Goal: Information Seeking & Learning: Learn about a topic

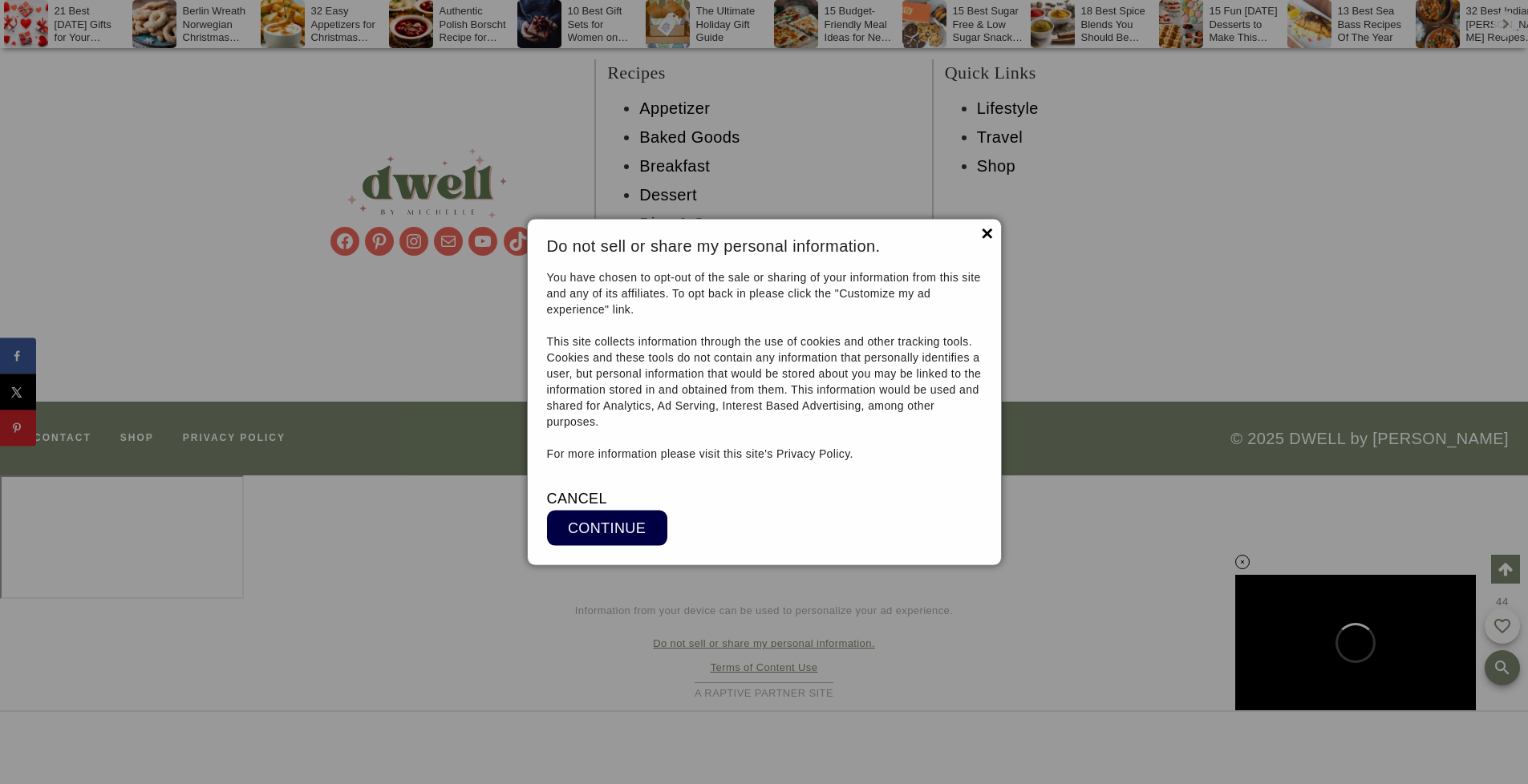
scroll to position [17912, 0]
